Goal: Check status: Check status

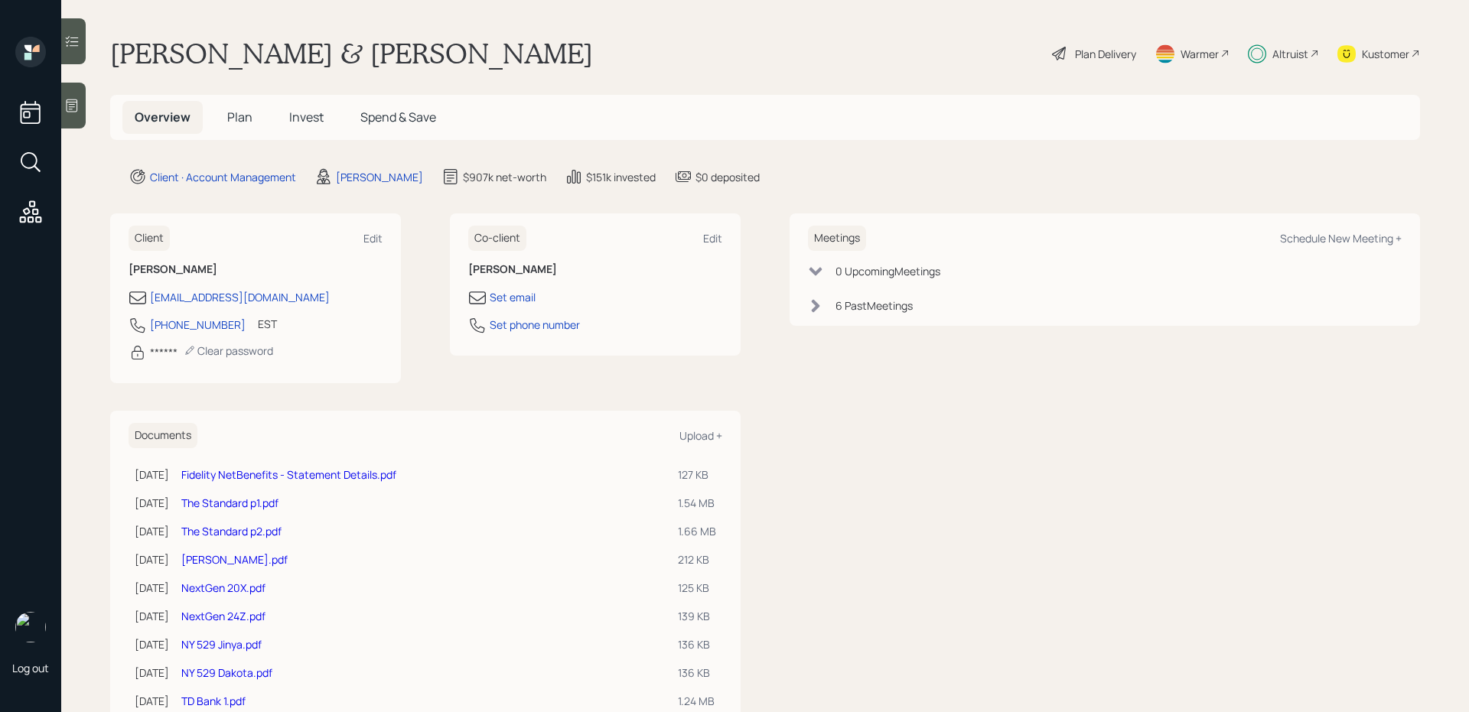
click at [289, 122] on span "Invest" at bounding box center [306, 117] width 34 height 17
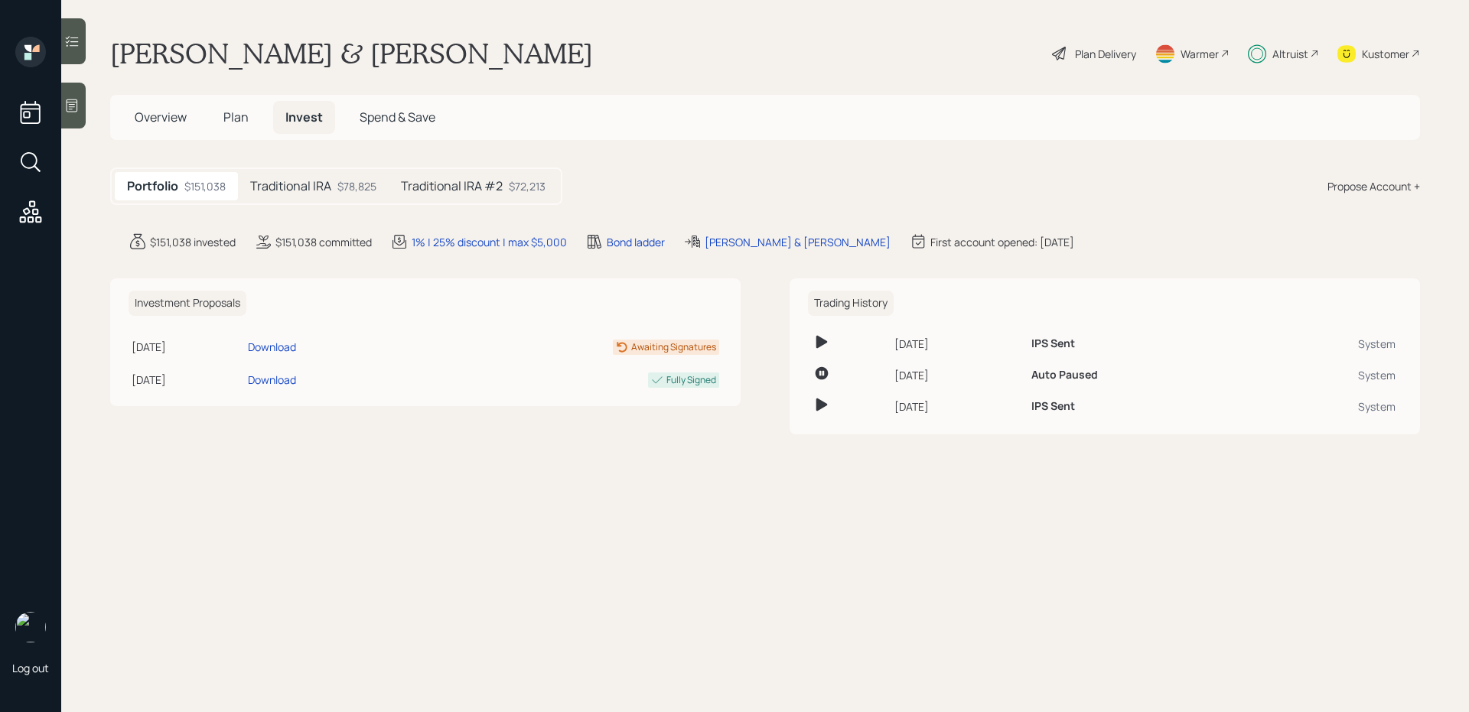
click at [336, 188] on div "Traditional IRA $78,825" at bounding box center [313, 186] width 151 height 28
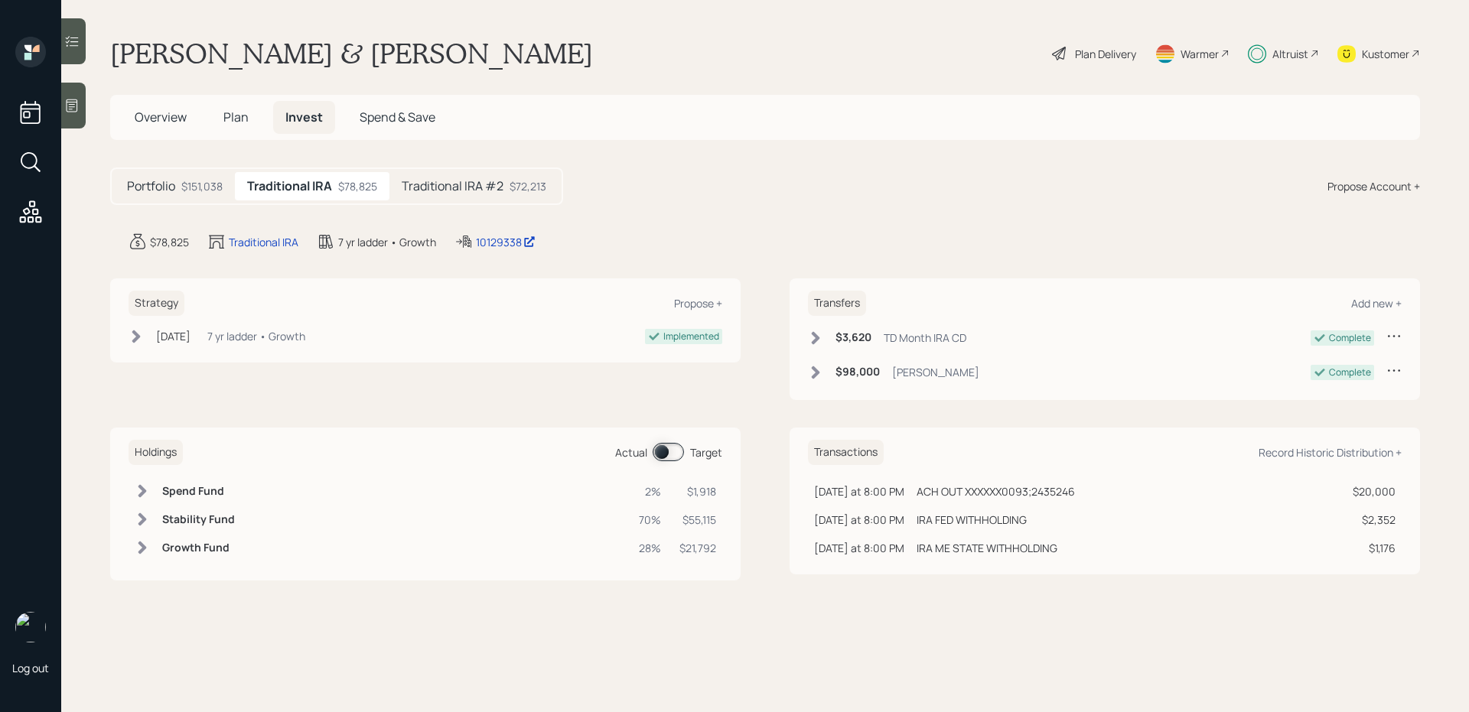
click at [447, 192] on h5 "Traditional IRA #2" at bounding box center [453, 186] width 102 height 15
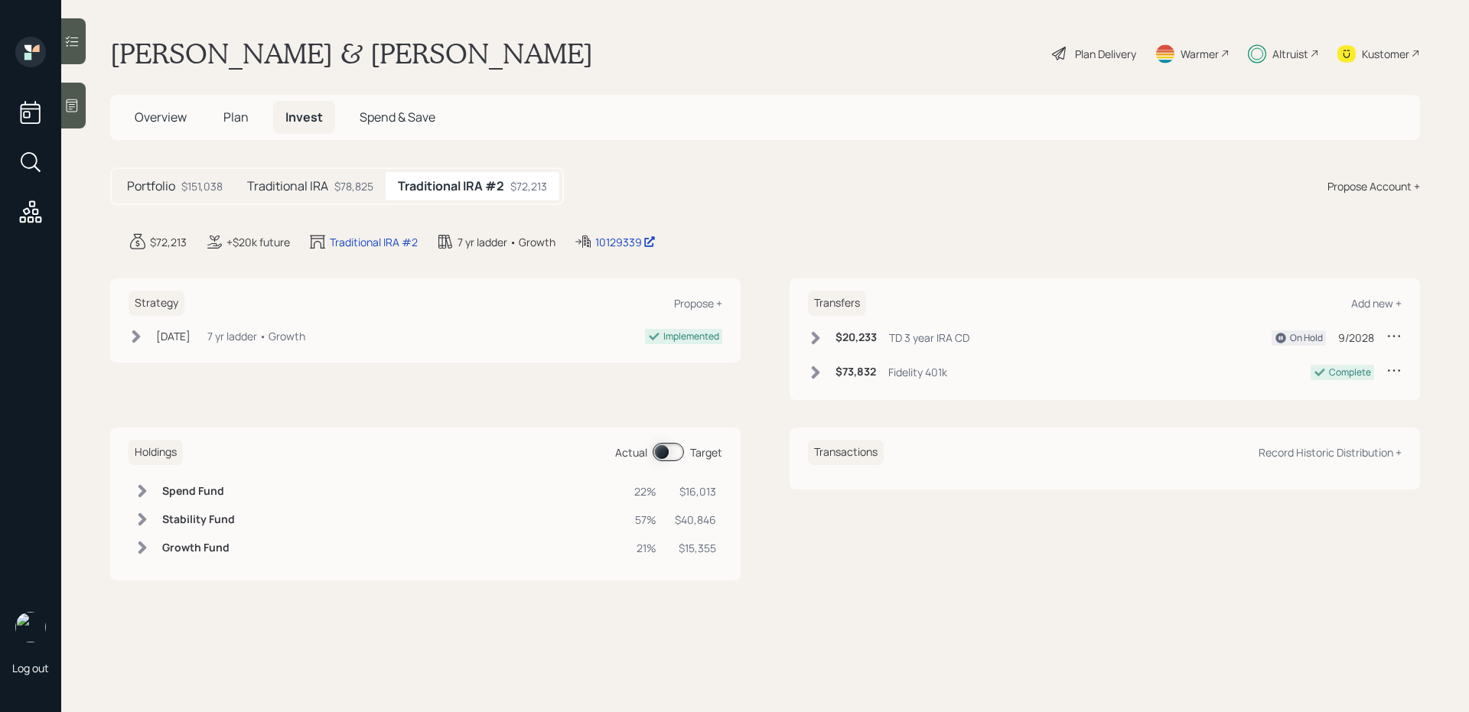
click at [674, 450] on span at bounding box center [667, 452] width 31 height 18
click at [347, 177] on div "Traditional IRA $78,825" at bounding box center [310, 186] width 151 height 28
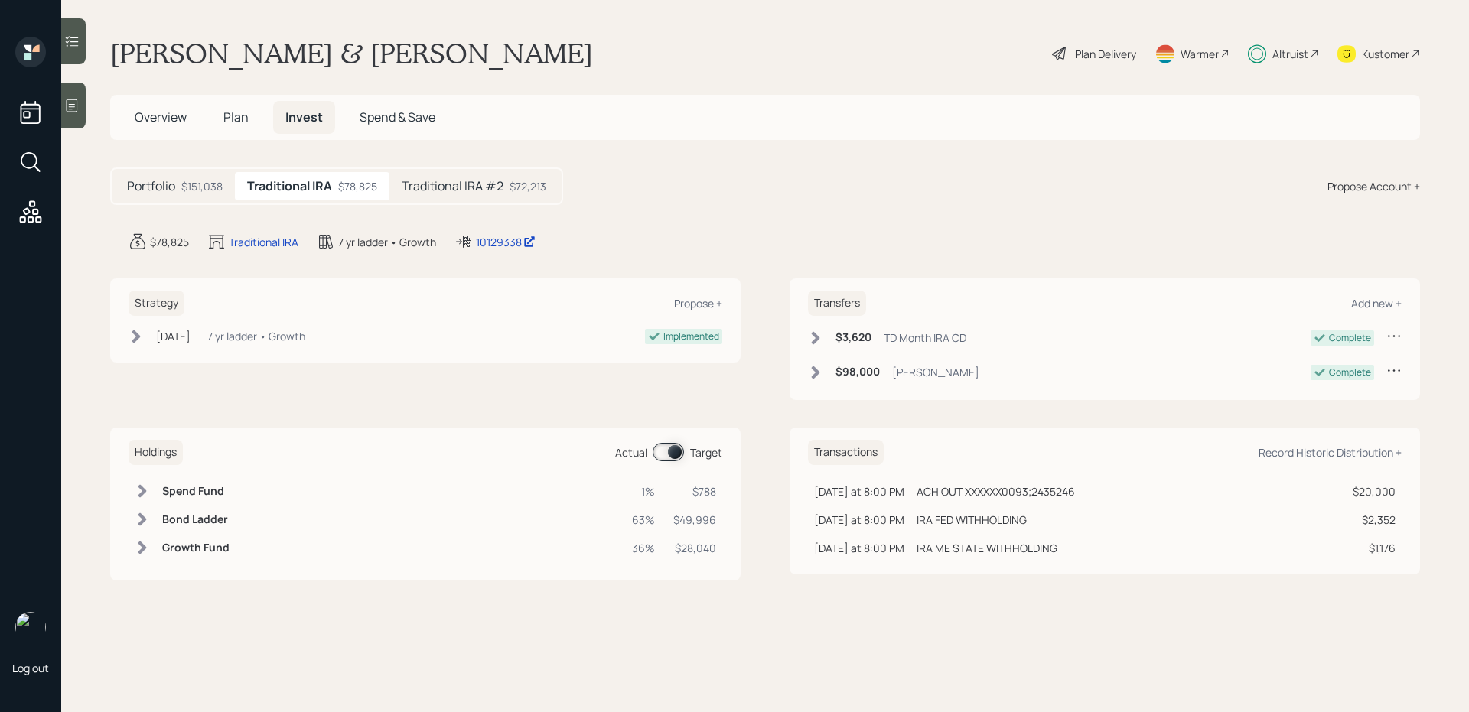
click at [667, 456] on span at bounding box center [667, 452] width 31 height 18
click at [473, 181] on h5 "Traditional IRA #2" at bounding box center [453, 186] width 102 height 15
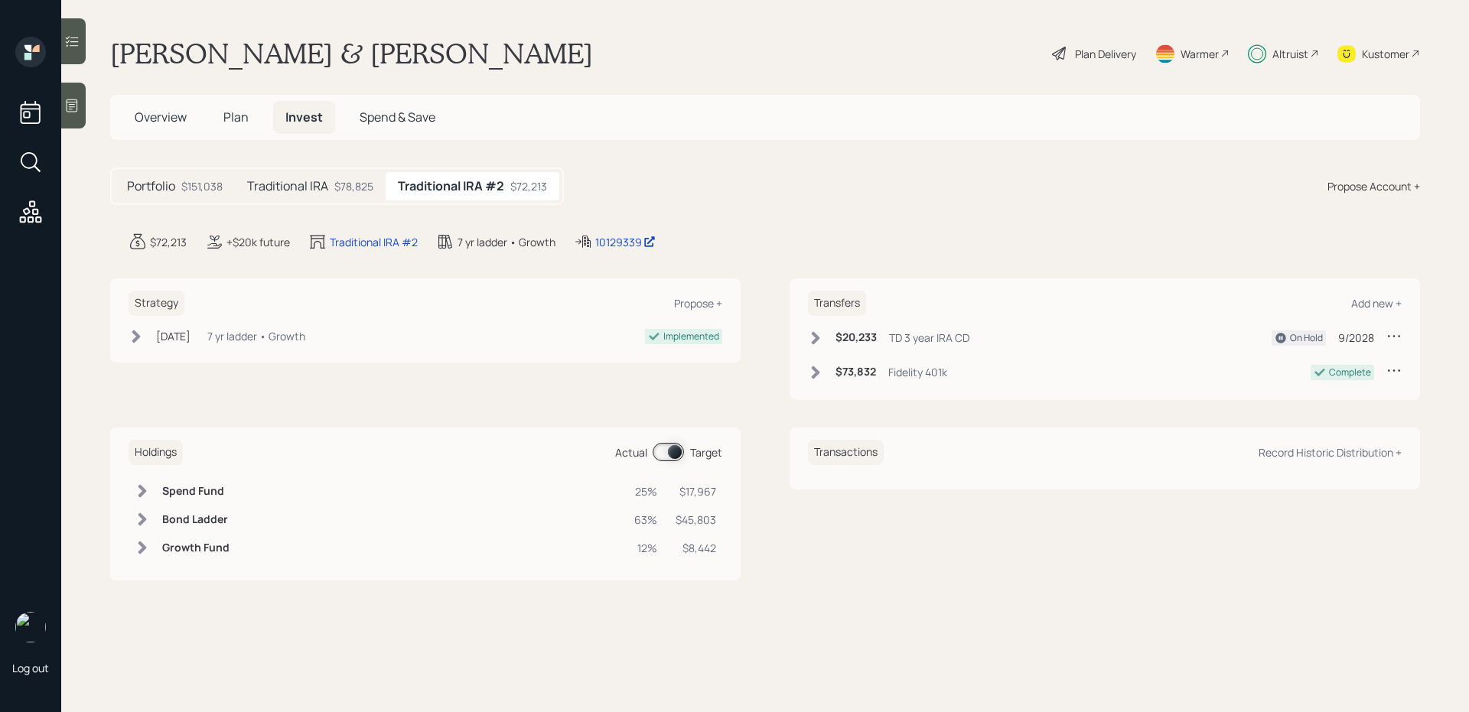
click at [352, 189] on div "$78,825" at bounding box center [353, 186] width 39 height 16
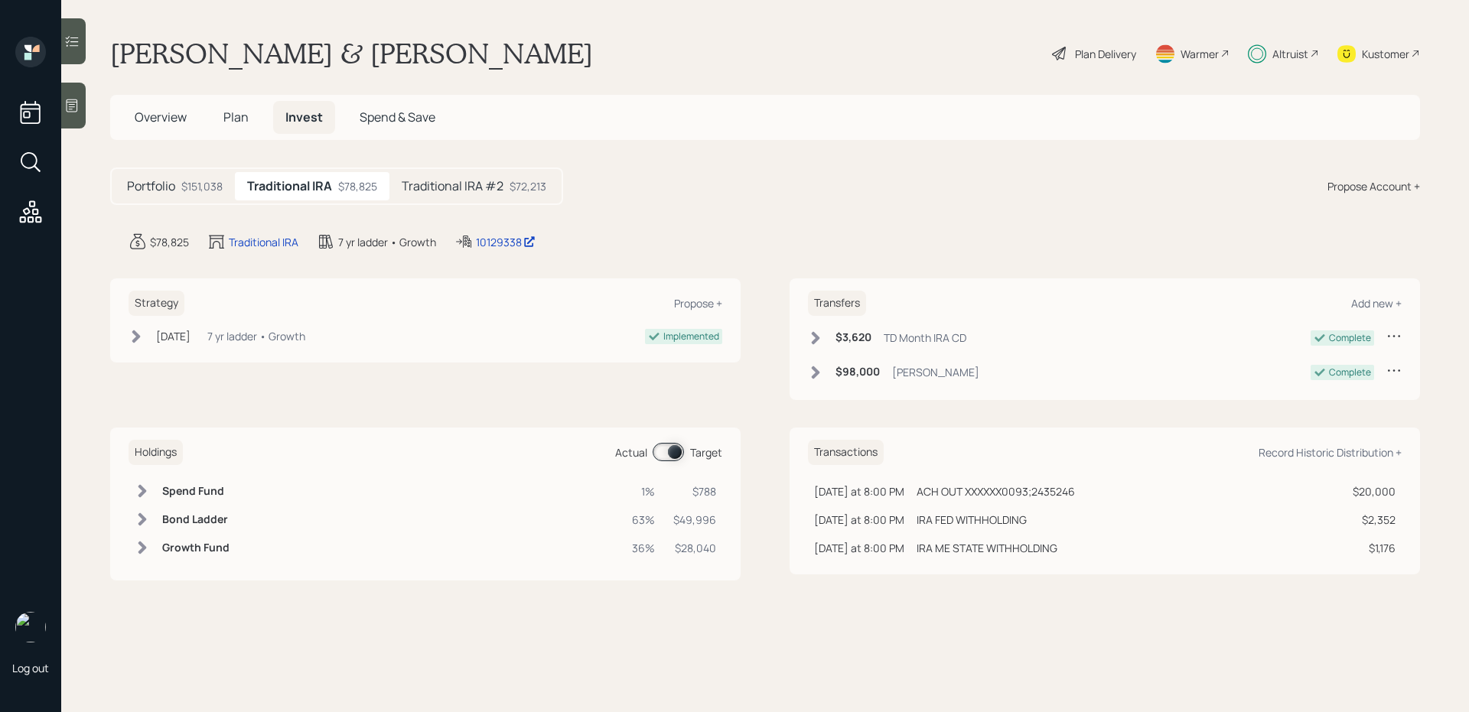
click at [428, 194] on h5 "Traditional IRA #2" at bounding box center [453, 186] width 102 height 15
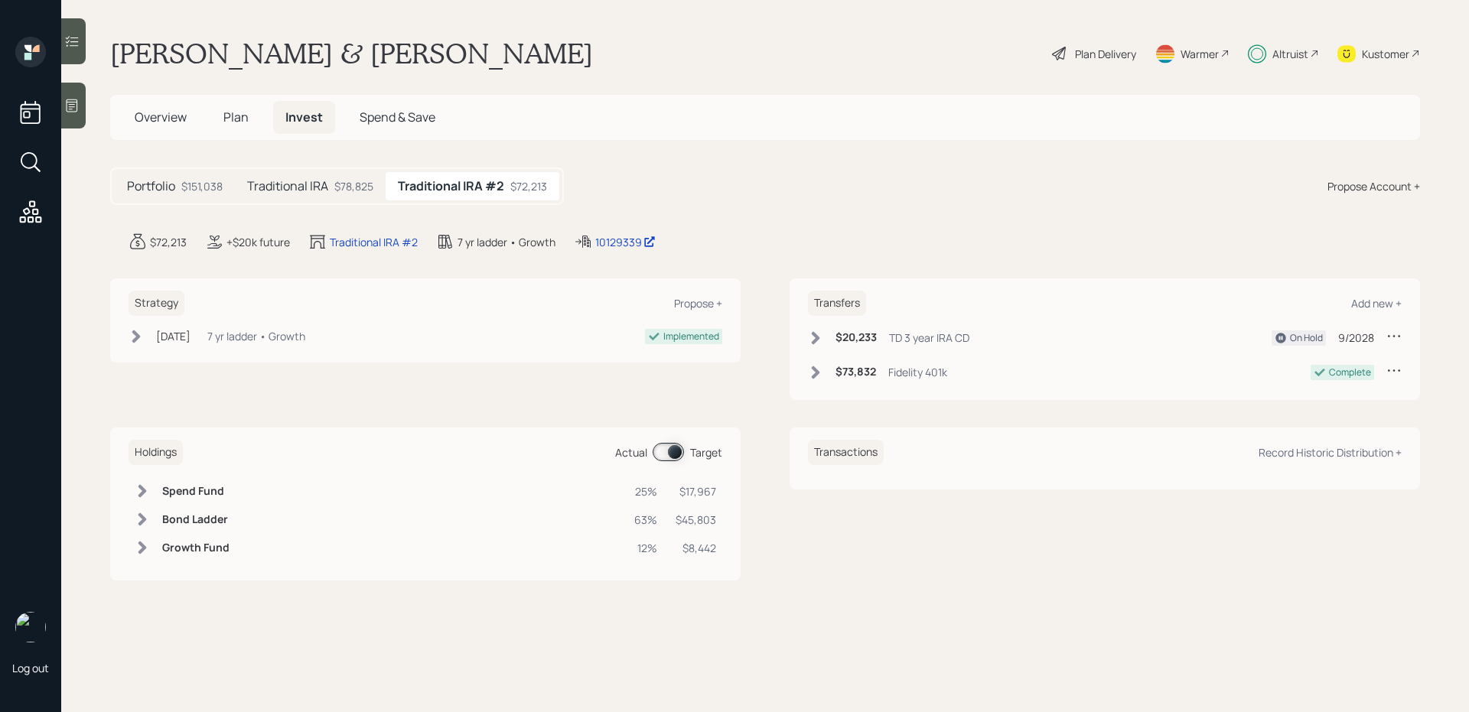
click at [351, 193] on div "$78,825" at bounding box center [353, 186] width 39 height 16
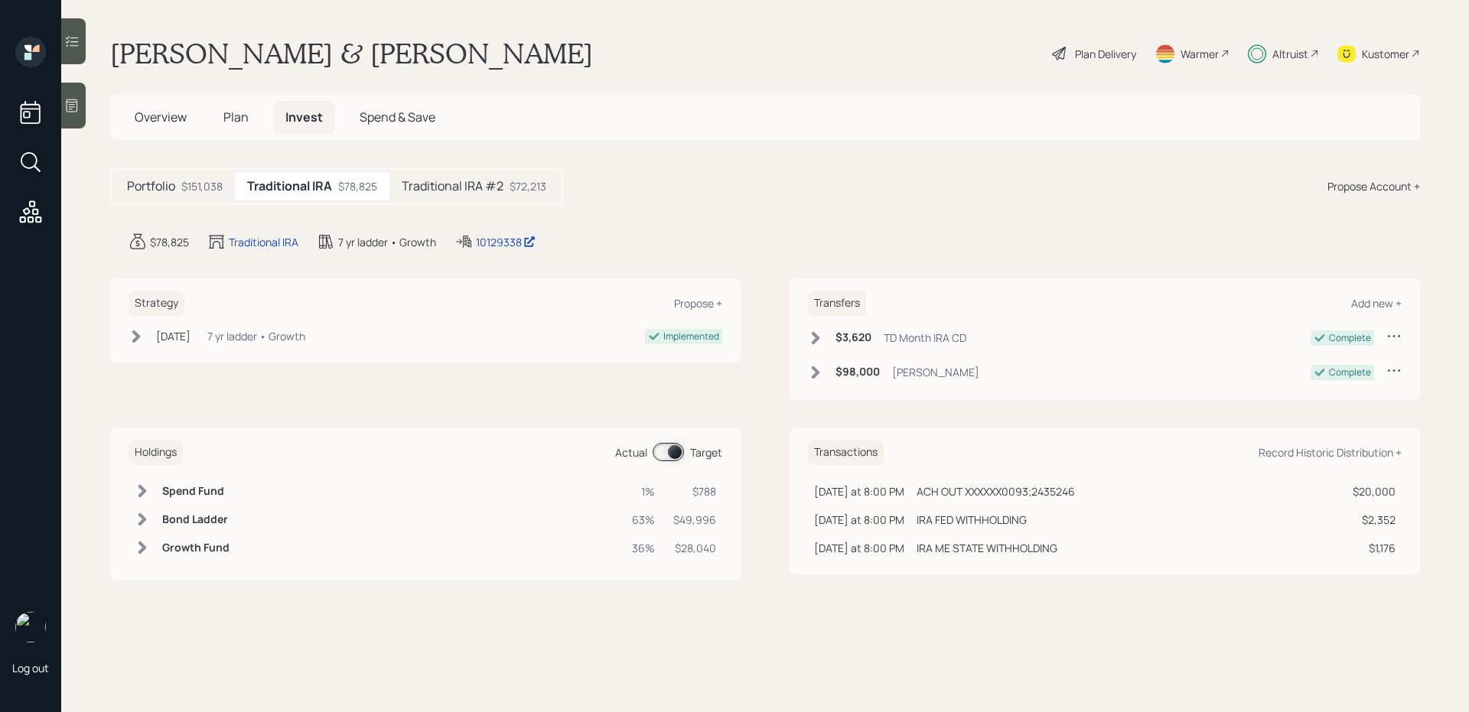
click at [422, 189] on h5 "Traditional IRA #2" at bounding box center [453, 186] width 102 height 15
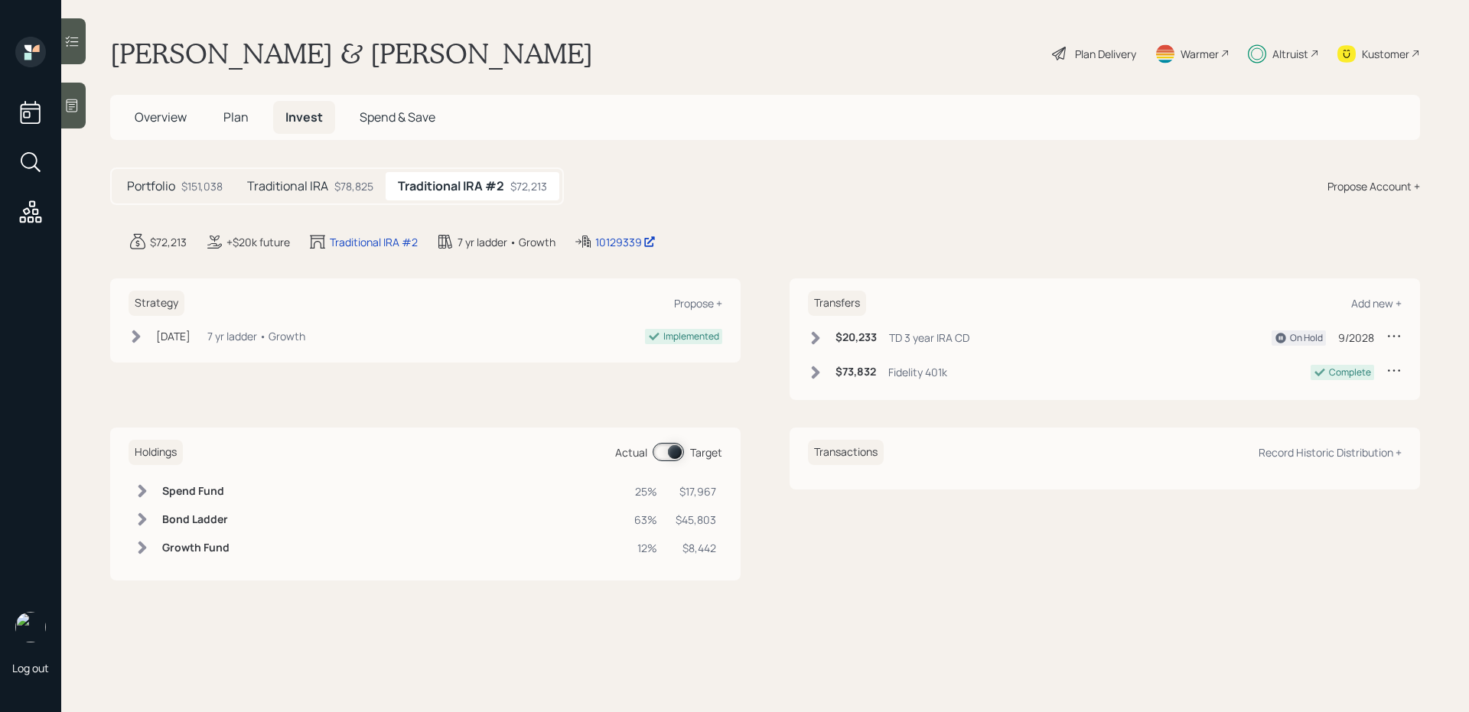
click at [350, 190] on div "$78,825" at bounding box center [353, 186] width 39 height 16
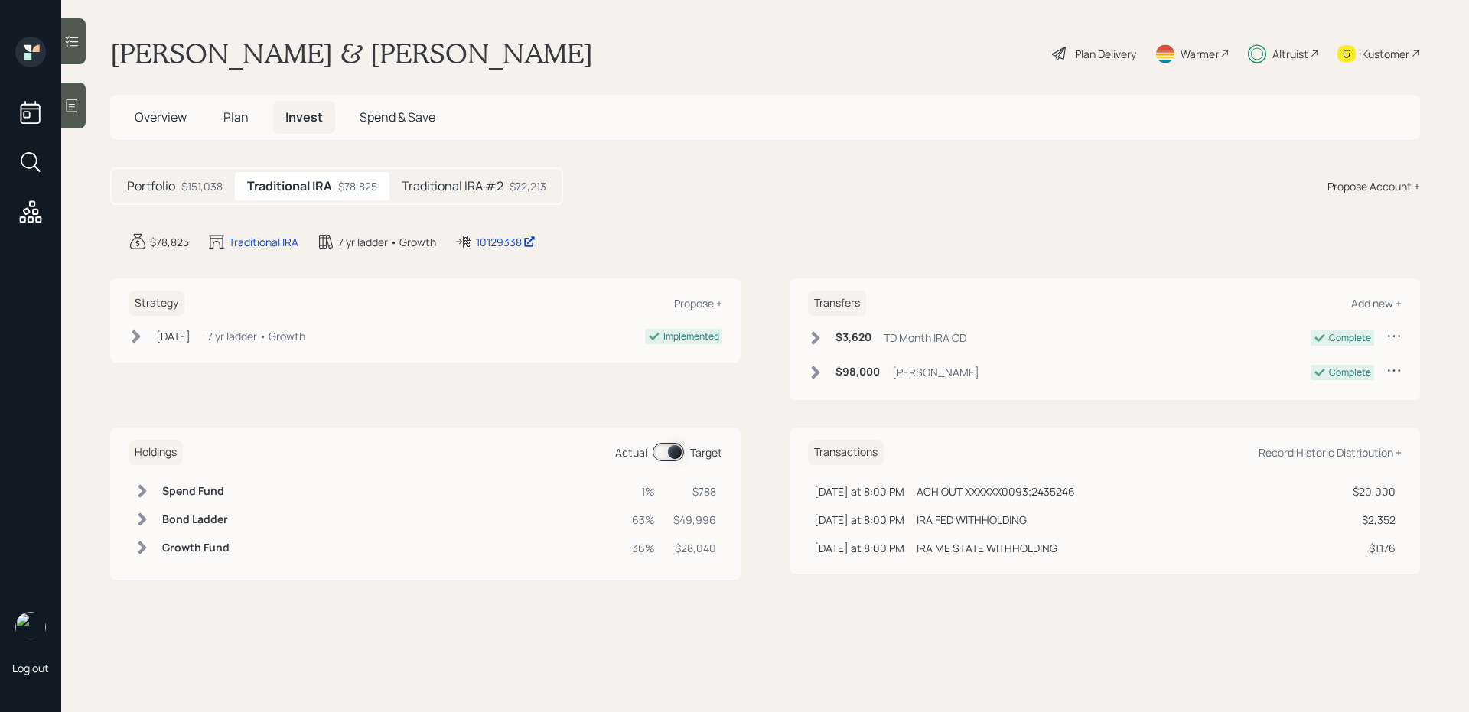
click at [446, 184] on h5 "Traditional IRA #2" at bounding box center [453, 186] width 102 height 15
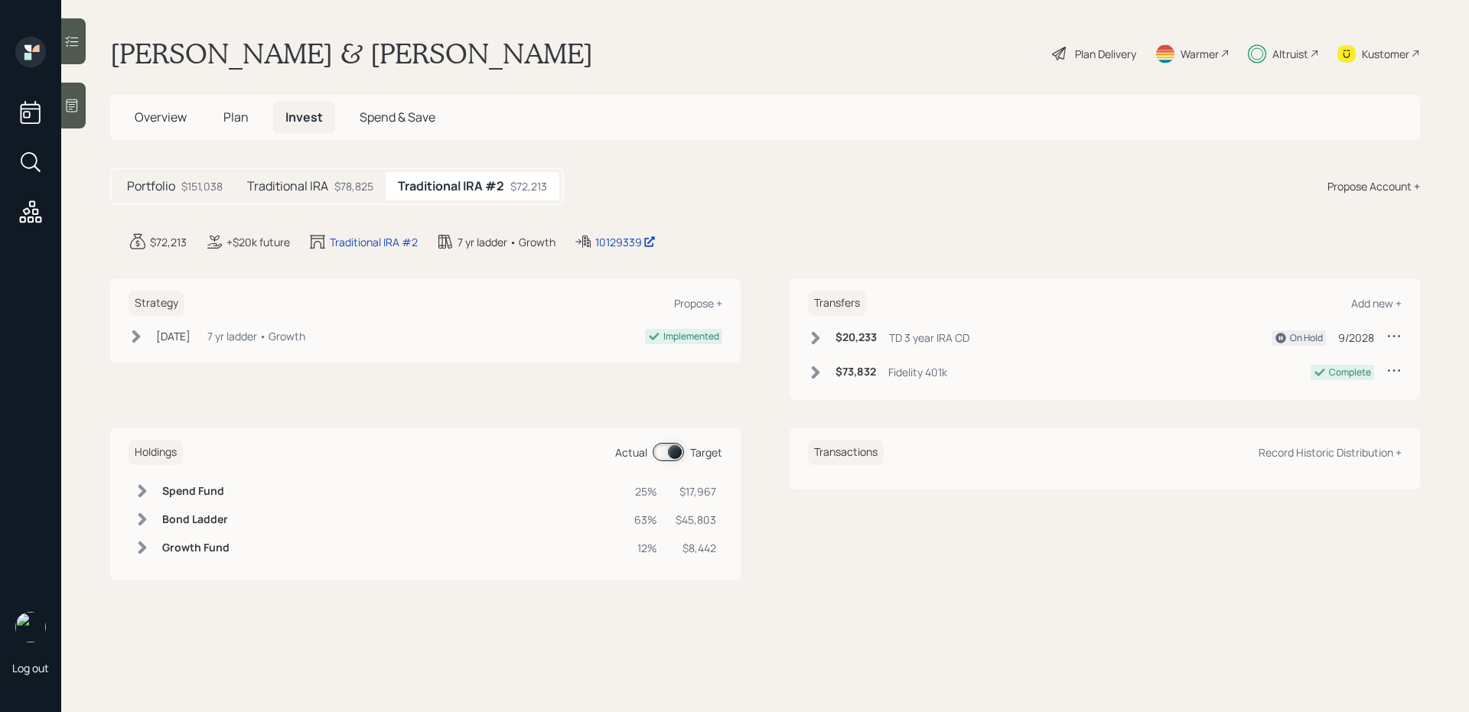
click at [375, 181] on div "Traditional IRA $78,825" at bounding box center [310, 186] width 151 height 28
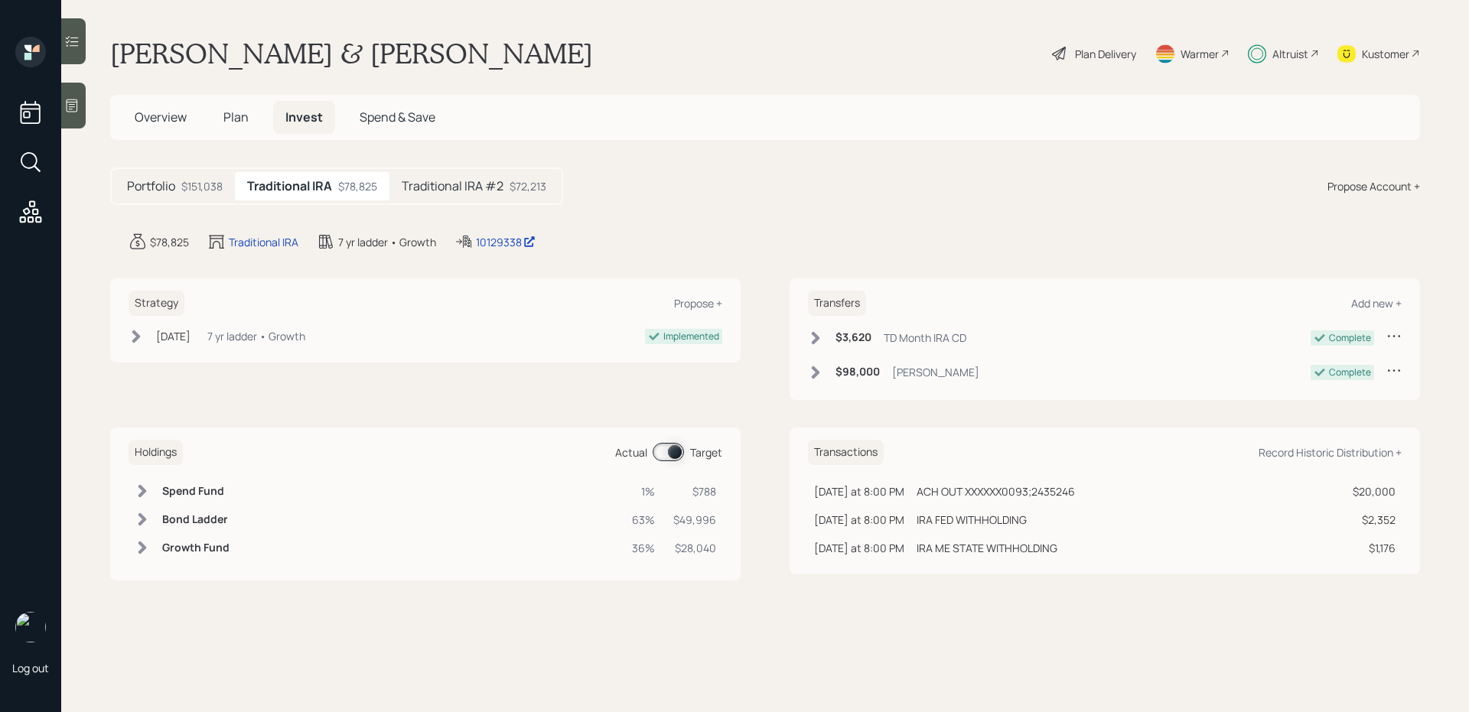
click at [226, 119] on span "Plan" at bounding box center [235, 117] width 25 height 17
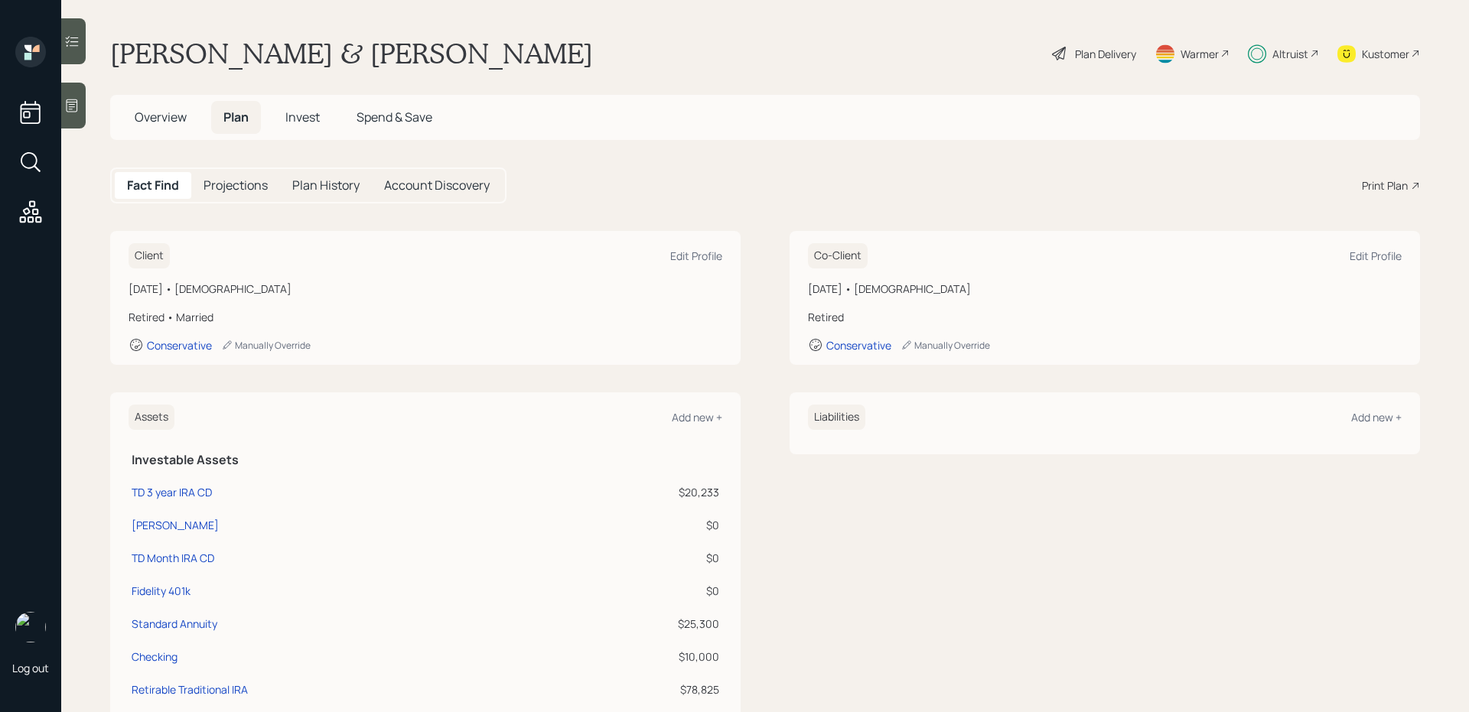
click at [170, 115] on span "Overview" at bounding box center [161, 117] width 52 height 17
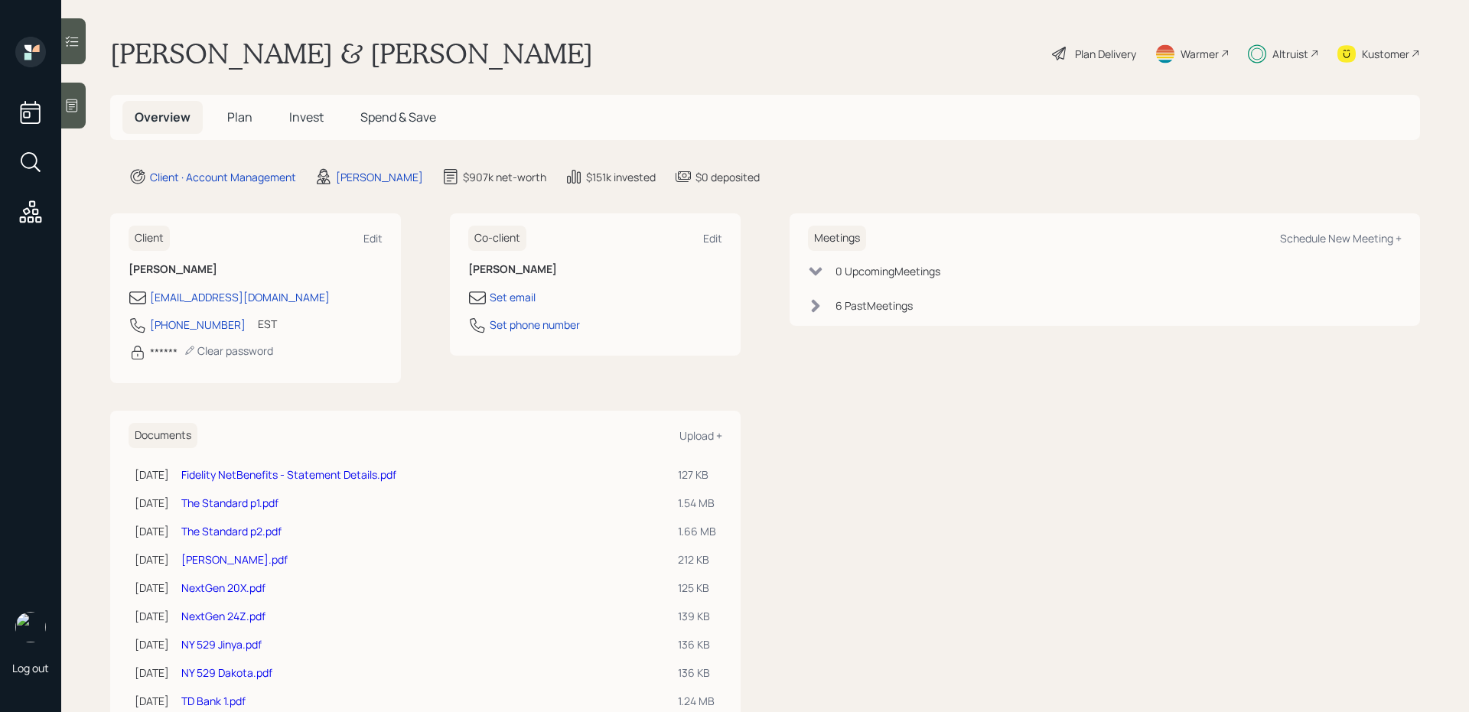
click at [283, 114] on h5 "Invest" at bounding box center [306, 117] width 59 height 33
